Goal: Navigation & Orientation: Understand site structure

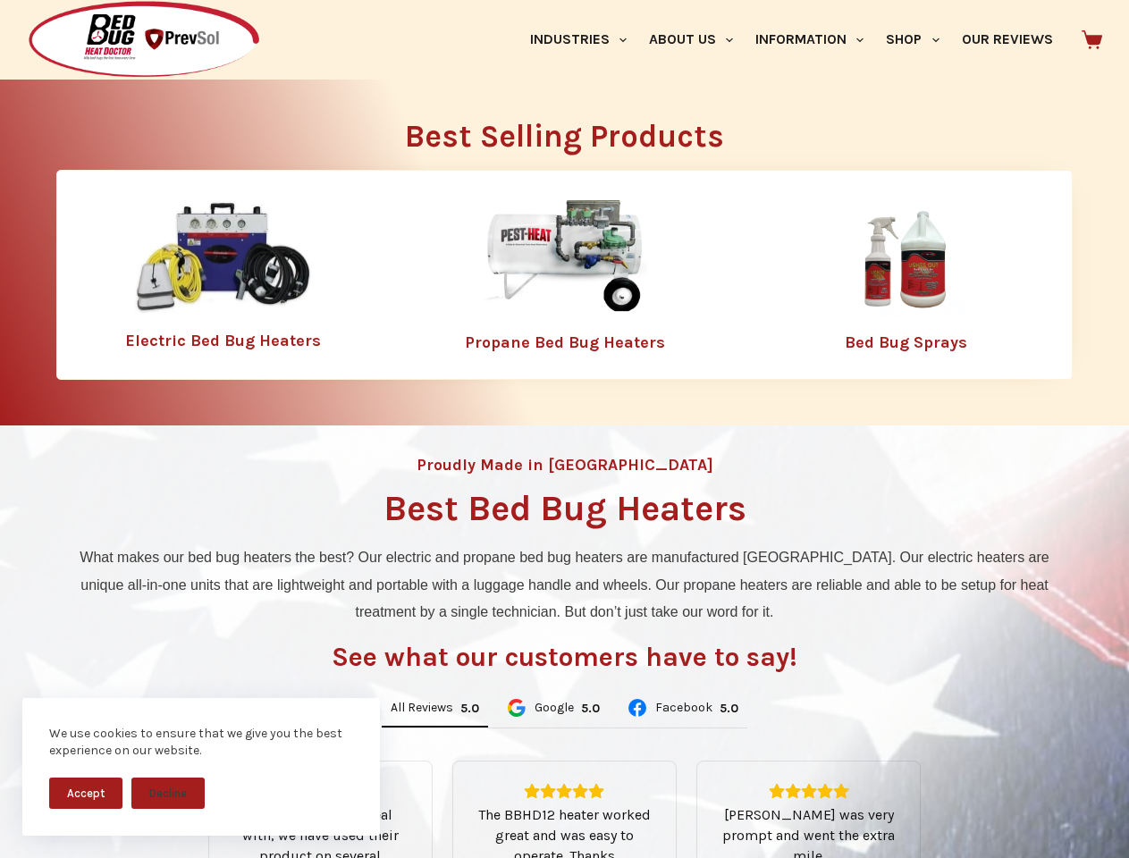
click at [564, 429] on div "Proudly Made in [GEOGRAPHIC_DATA] Best Bed Bug Heaters What makes our bed bug h…" at bounding box center [564, 762] width 1129 height 672
click at [86, 793] on button "Accept" at bounding box center [85, 793] width 73 height 31
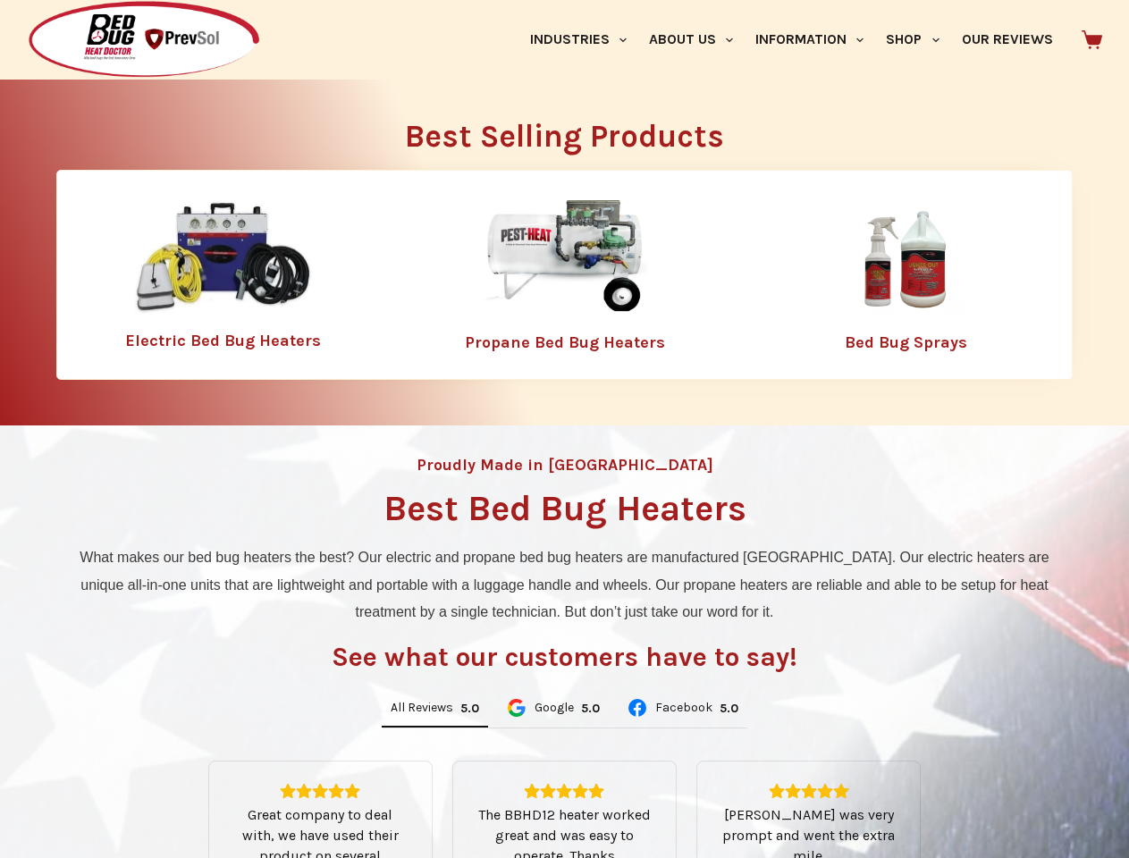
click at [168, 793] on button "Decline" at bounding box center [167, 806] width 73 height 31
click at [585, 39] on link "Industries" at bounding box center [578, 40] width 119 height 80
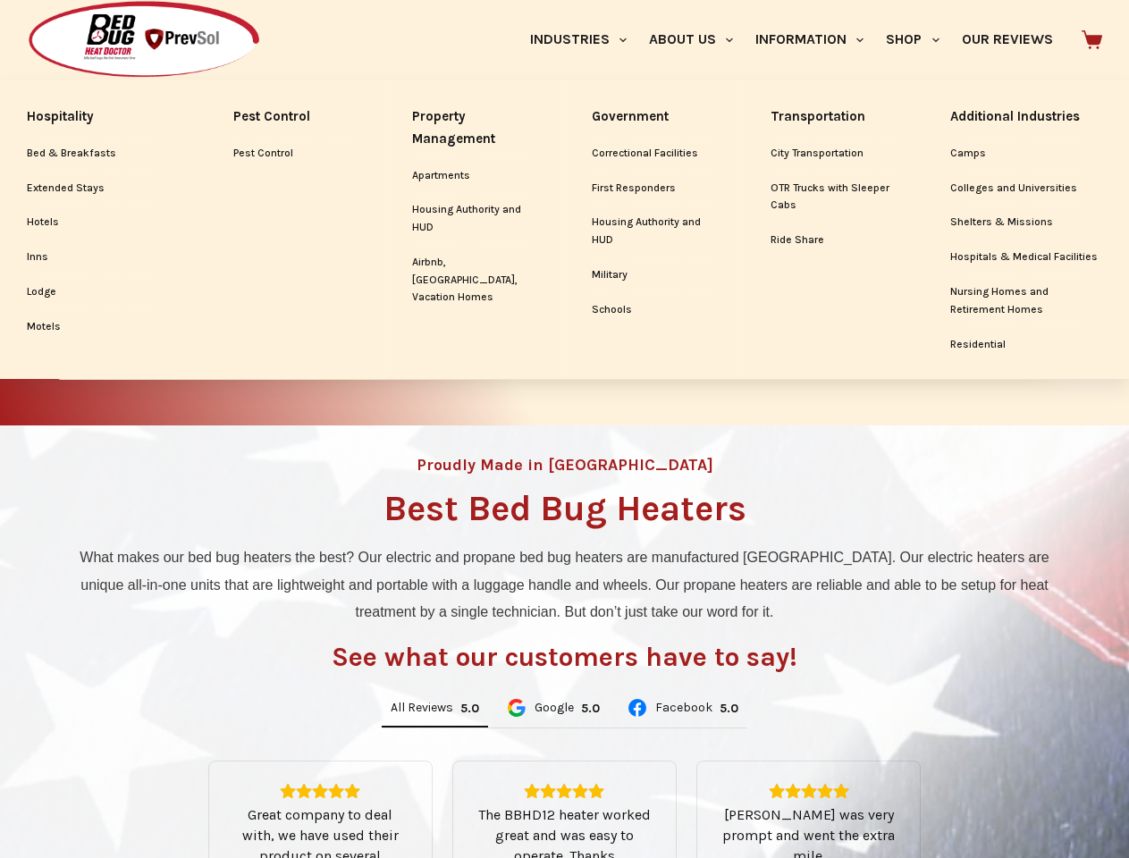
click at [698, 39] on link "About Us" at bounding box center [691, 40] width 106 height 80
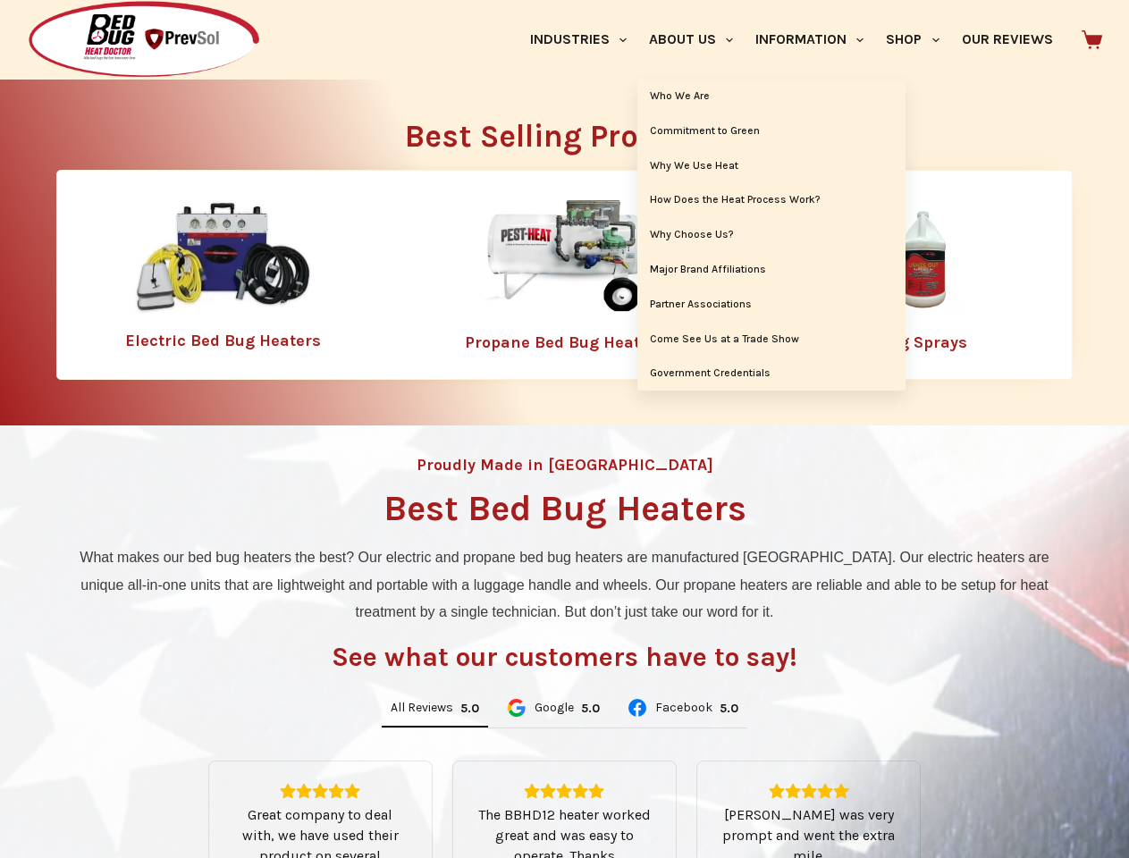
scroll to position [279, 0]
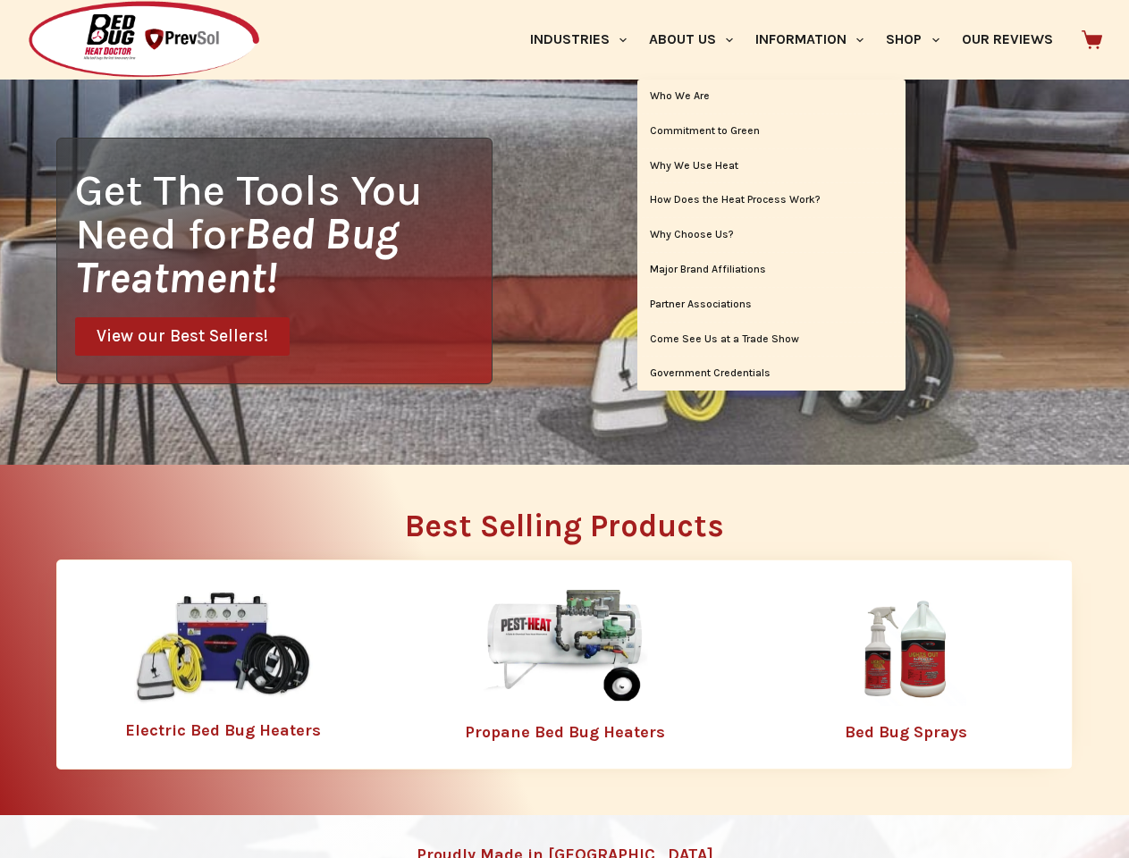
click at [817, 39] on link "Information" at bounding box center [810, 40] width 131 height 80
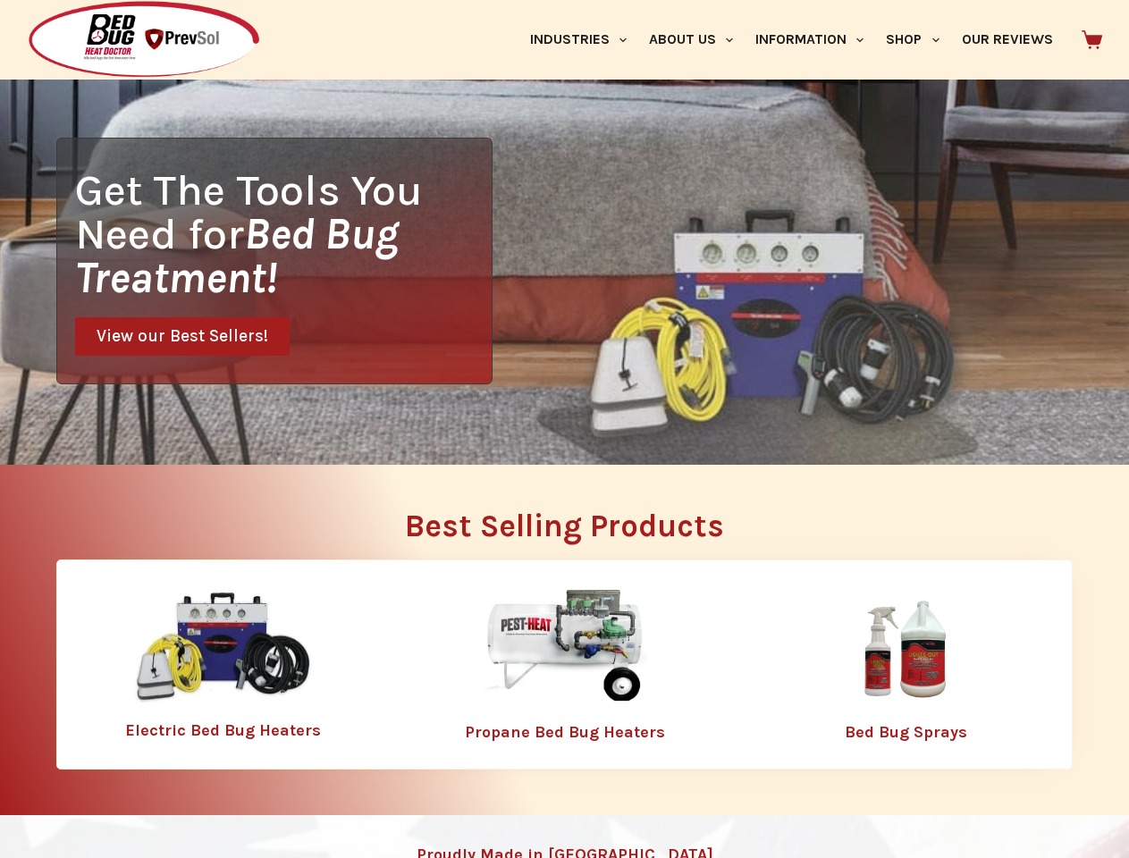
click at [920, 39] on link "Shop" at bounding box center [912, 40] width 75 height 80
